Goal: Obtain resource: Obtain resource

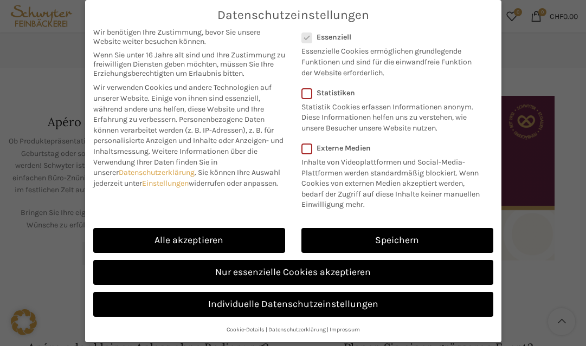
scroll to position [82, 0]
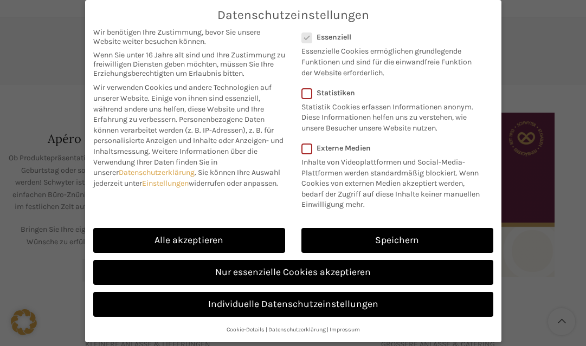
click at [188, 188] on link "Einstellungen" at bounding box center [165, 183] width 47 height 9
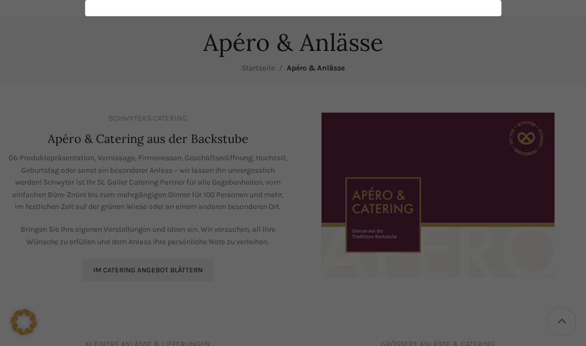
click at [209, 308] on div "Datenschutzeinstellungen Wir benötigen Ihre Zustimmung, bevor Sie unsere Websit…" at bounding box center [293, 173] width 586 height 346
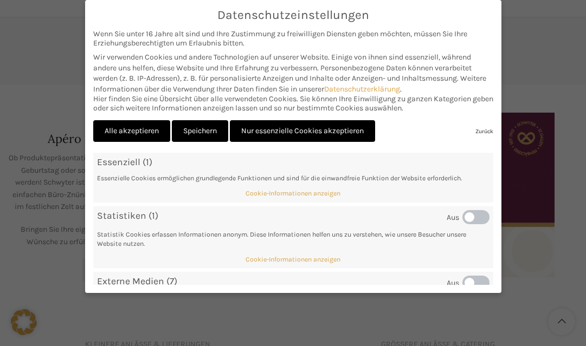
click at [475, 135] on link "Zurück" at bounding box center [484, 131] width 18 height 7
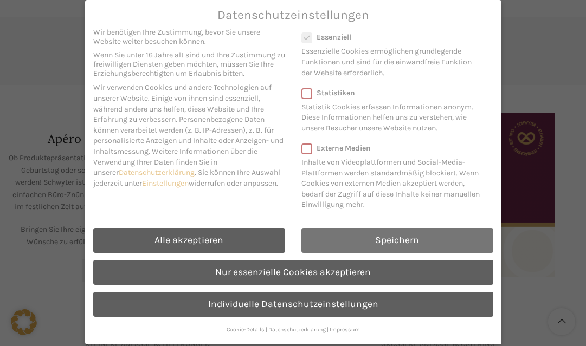
scroll to position [35, 0]
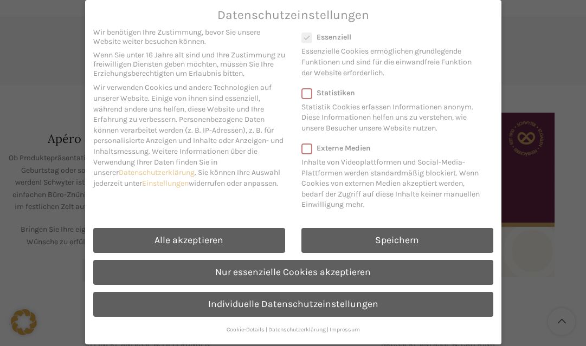
click at [468, 214] on ul "Essenziell Essenzielle Cookies ermöglichen grundlegende Funktionen und sind für…" at bounding box center [397, 121] width 192 height 185
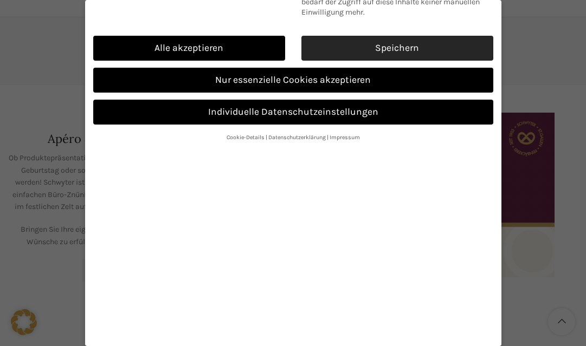
scroll to position [192, 0]
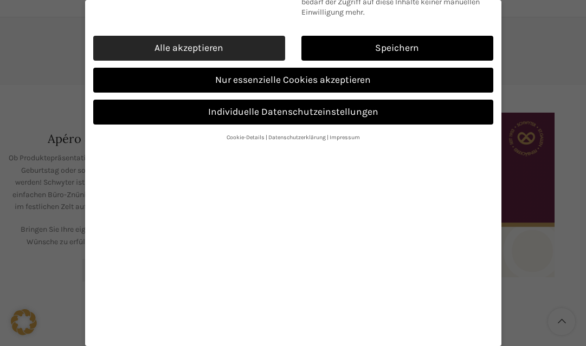
click at [175, 61] on link "Alle akzeptieren" at bounding box center [189, 48] width 192 height 25
checkbox input "true"
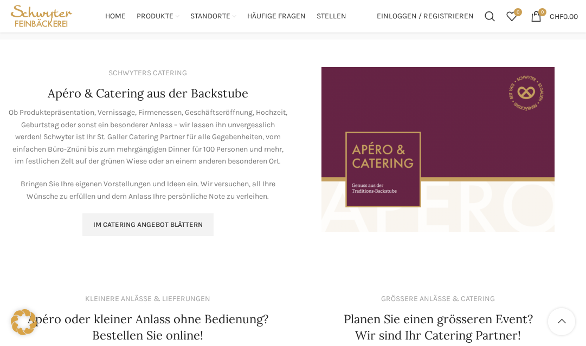
scroll to position [127, 0]
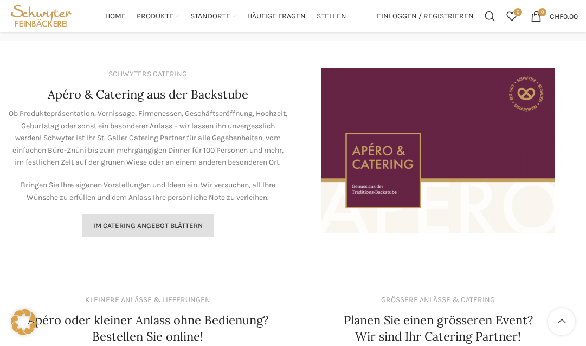
click at [203, 230] on span "Im Catering Angebot blättern" at bounding box center [147, 226] width 109 height 9
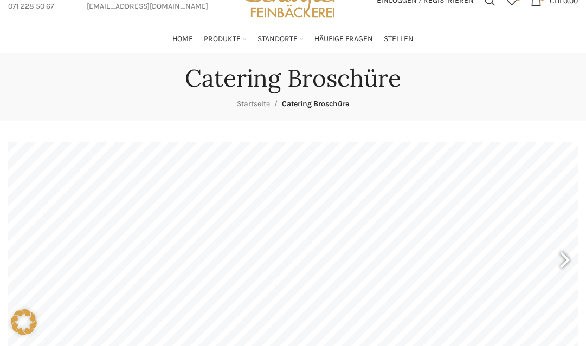
scroll to position [48, 0]
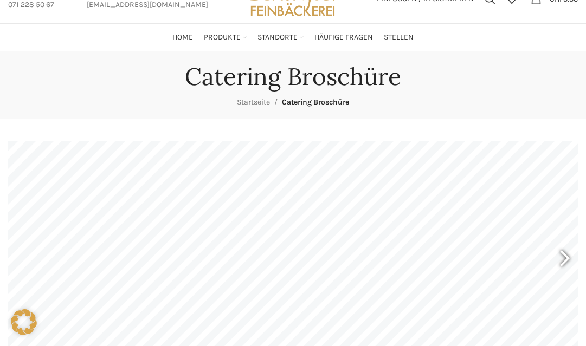
click at [570, 265] on div at bounding box center [559, 260] width 25 height 40
click at [564, 265] on div at bounding box center [559, 260] width 25 height 40
click at [565, 265] on div at bounding box center [559, 260] width 25 height 40
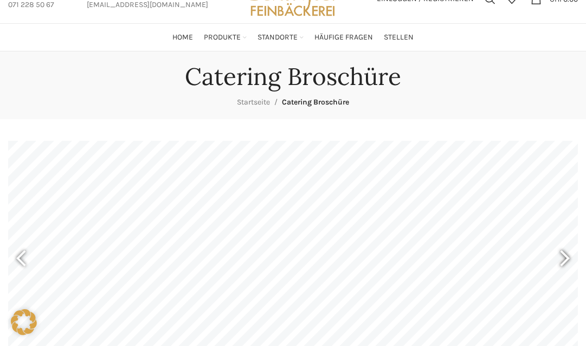
click at [565, 265] on div at bounding box center [559, 260] width 25 height 40
type input "13"
